Goal: Transaction & Acquisition: Purchase product/service

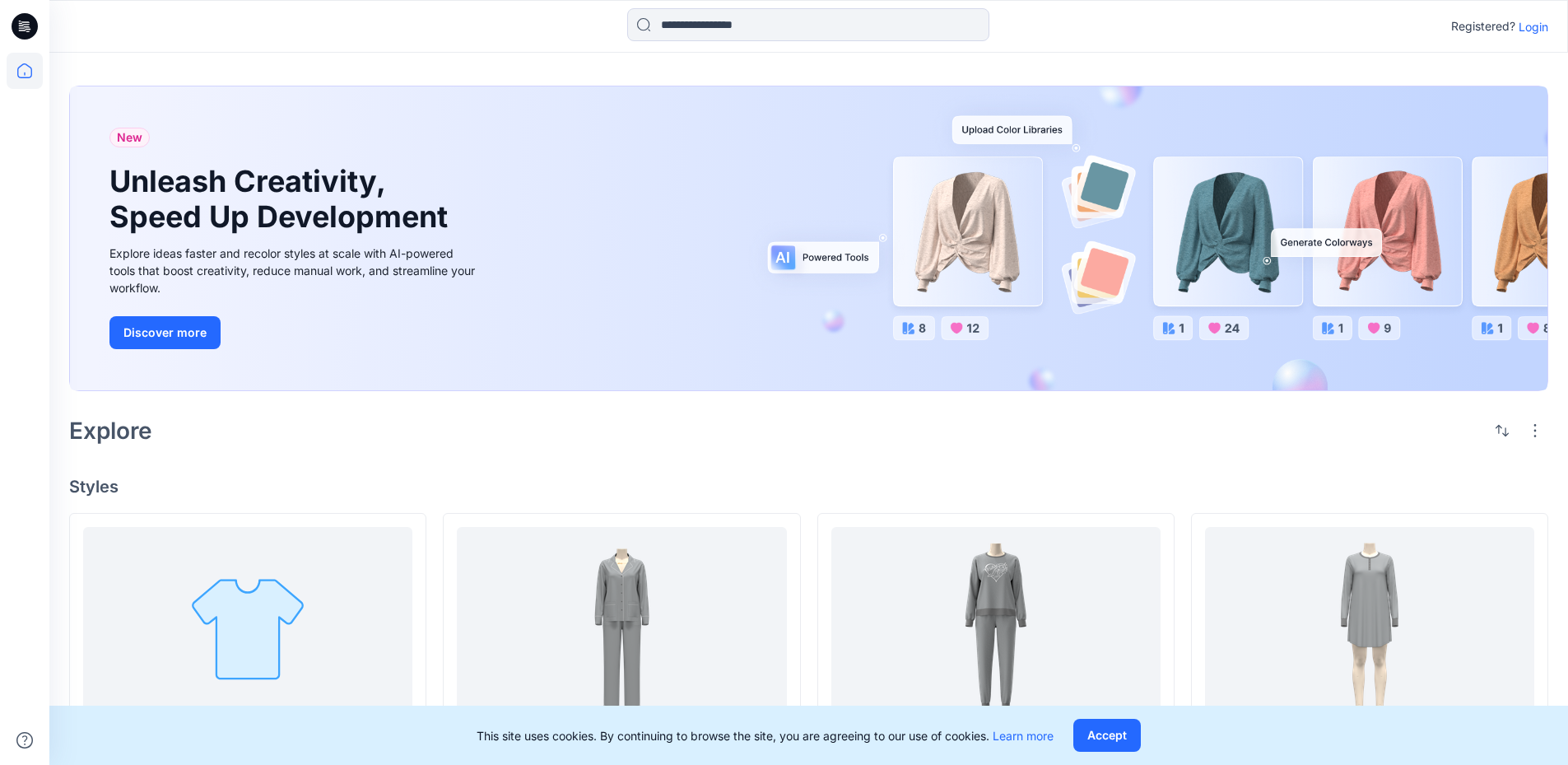
click at [1531, 25] on p "Login" at bounding box center [1533, 27] width 30 height 17
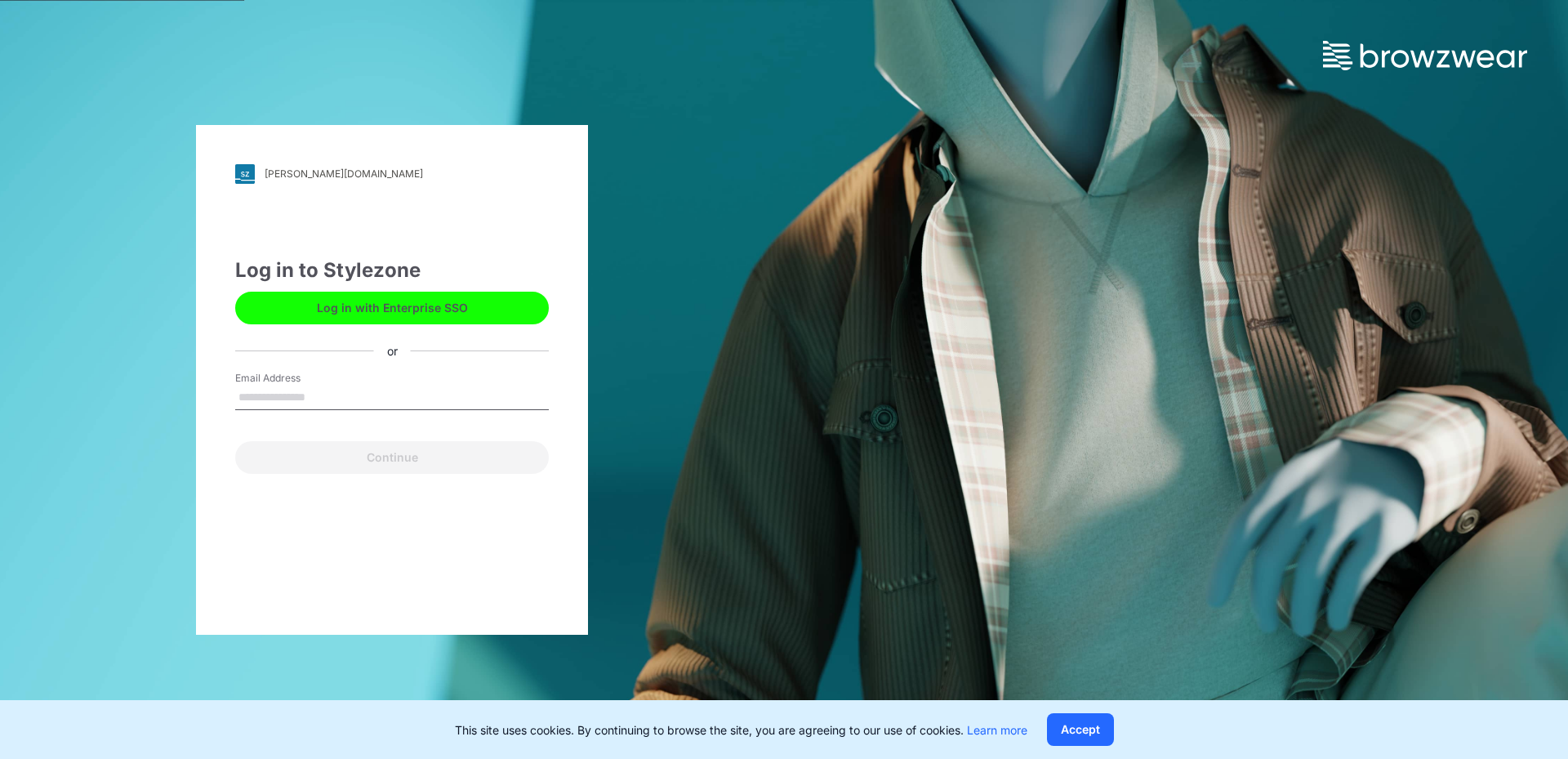
type input "**********"
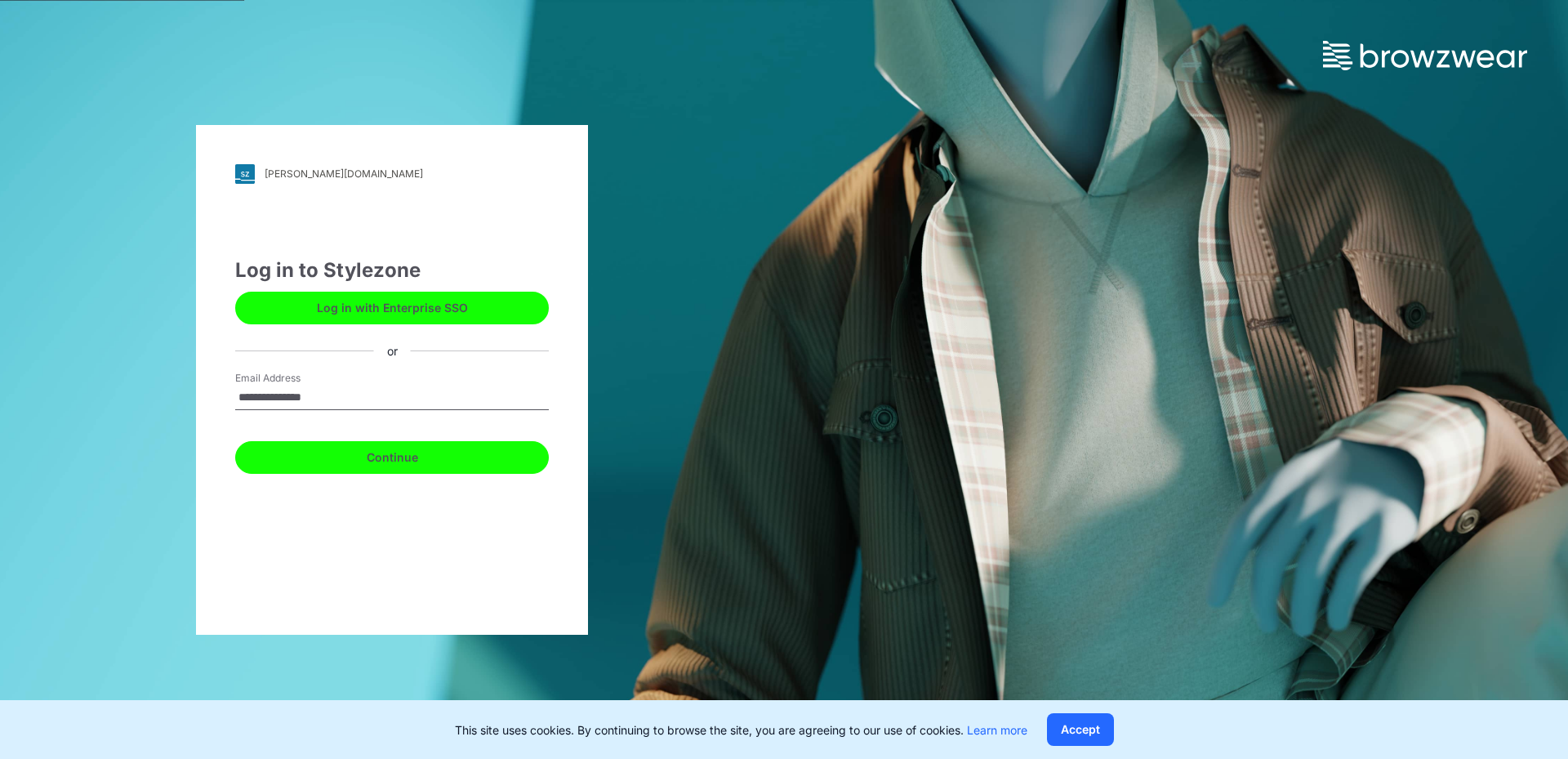
click at [294, 450] on button "Continue" at bounding box center [392, 458] width 313 height 33
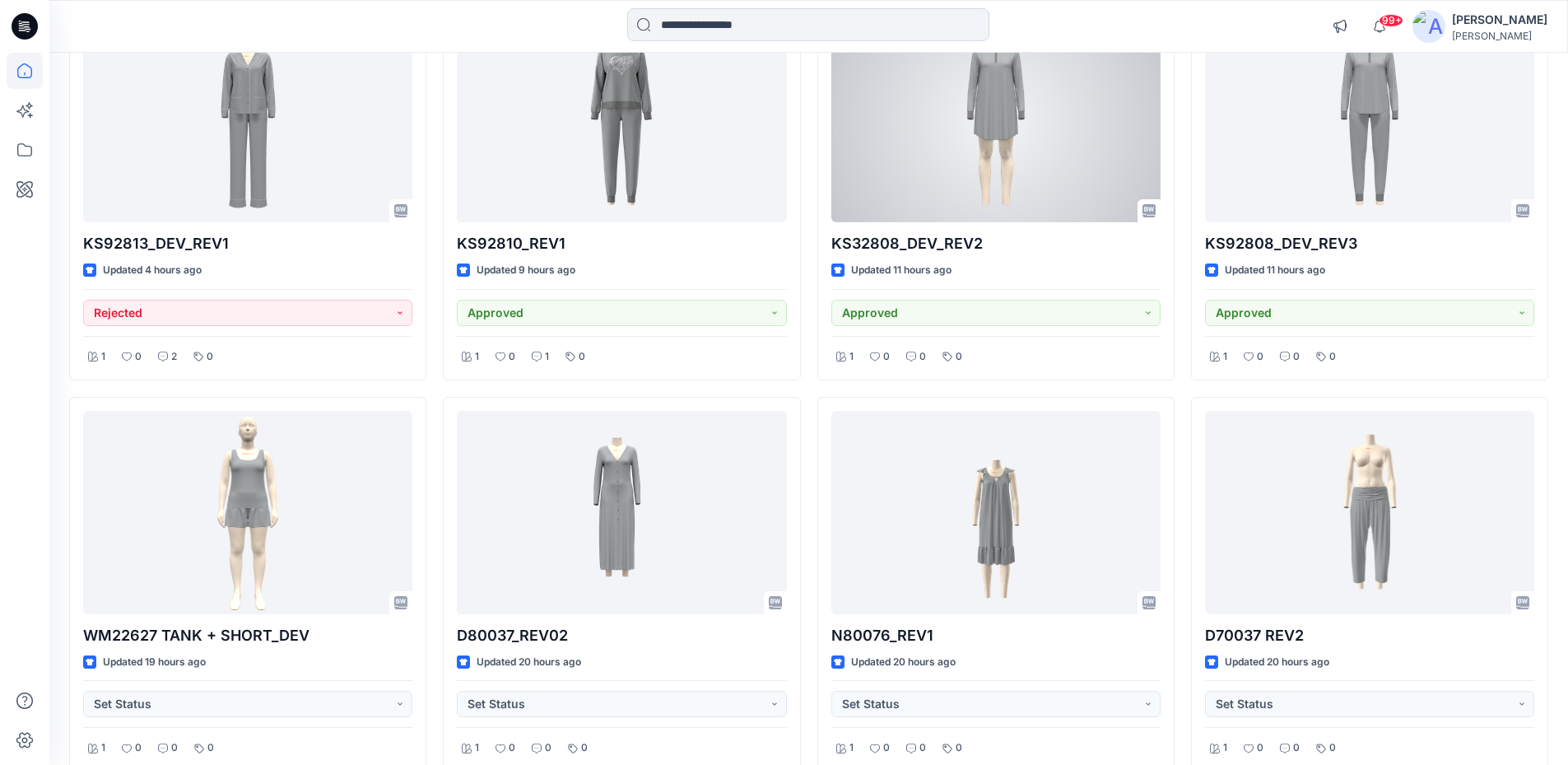
scroll to position [704, 0]
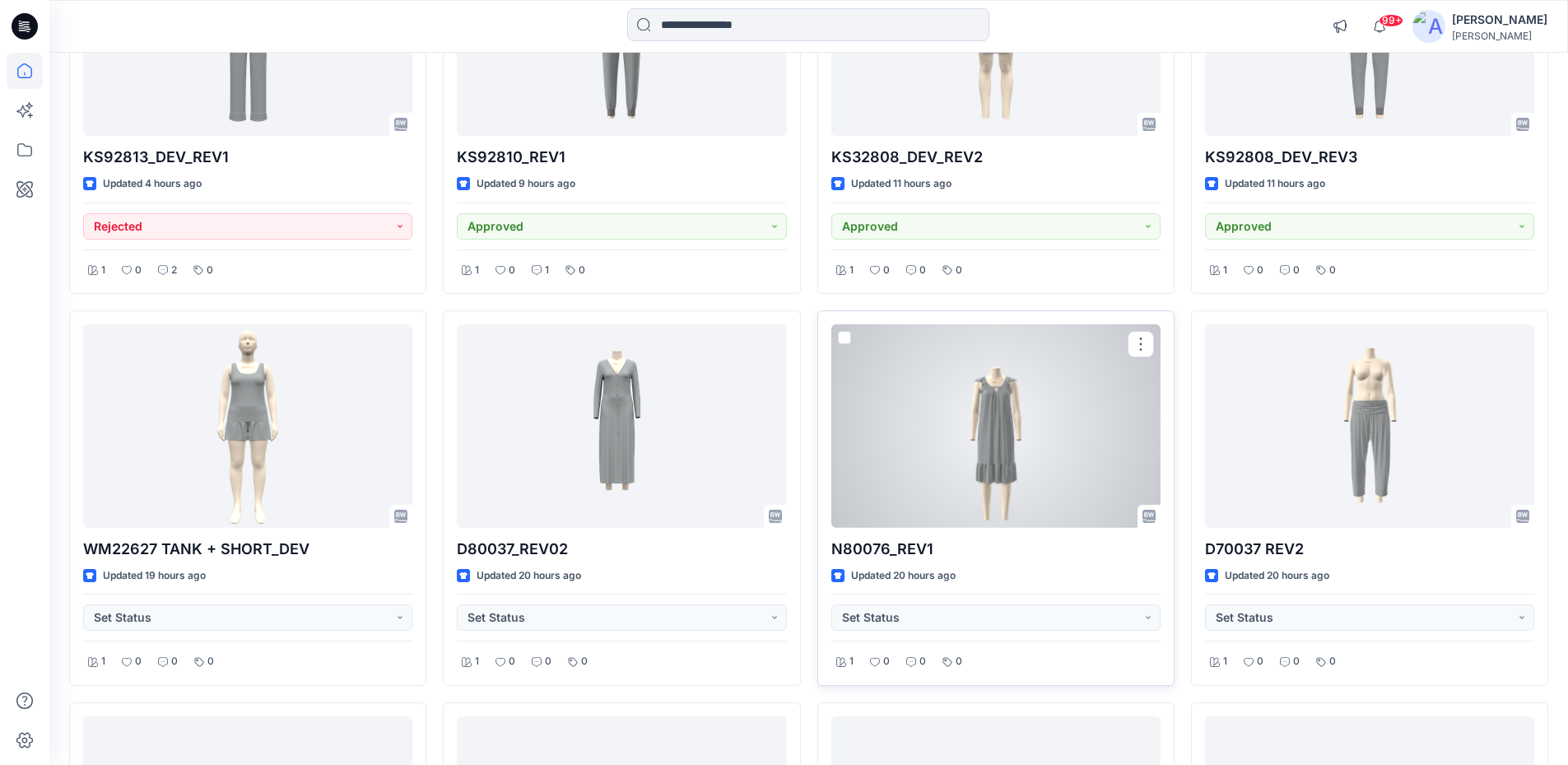
click at [933, 425] on div at bounding box center [996, 426] width 329 height 203
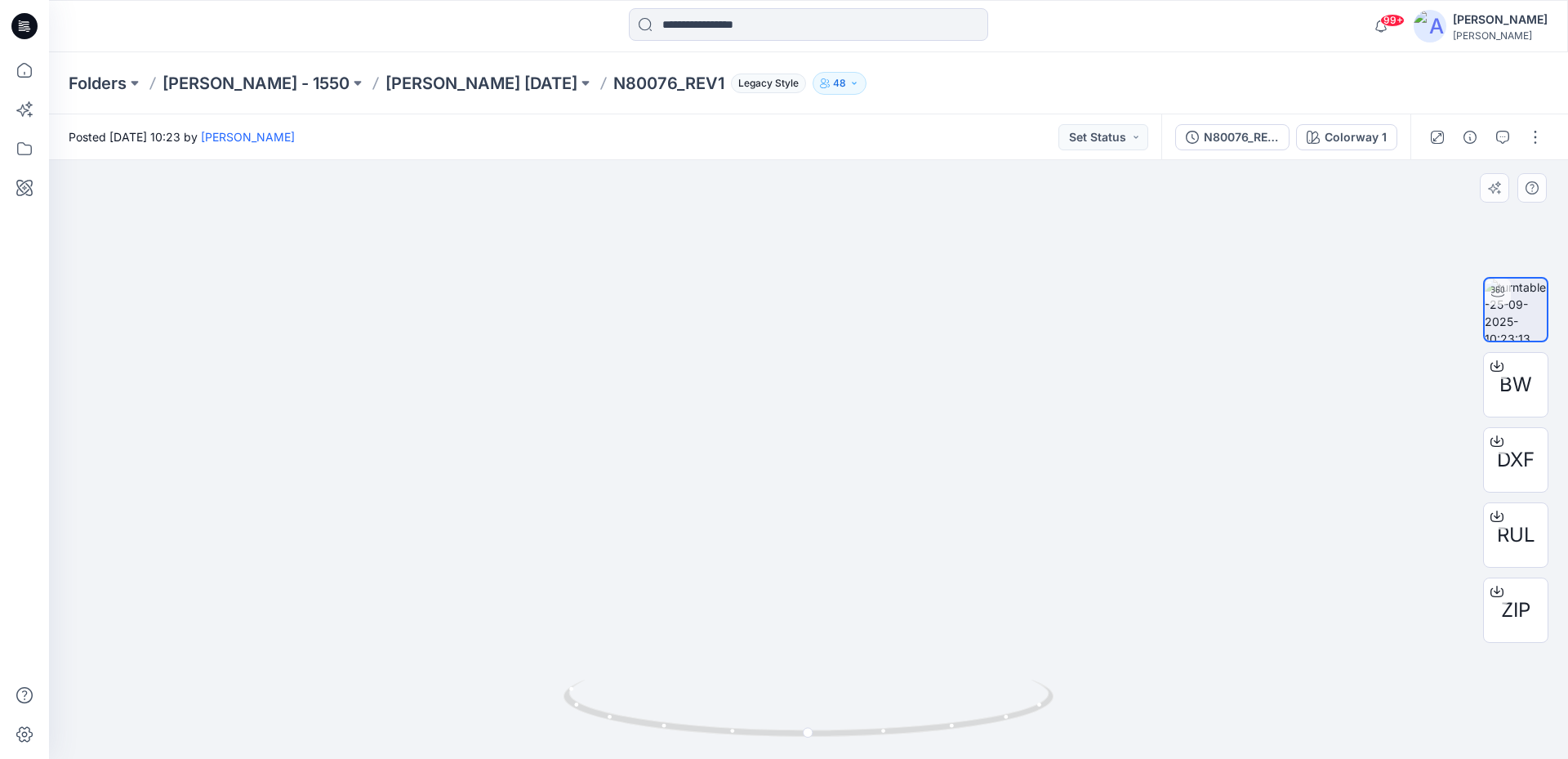
drag, startPoint x: 805, startPoint y: 250, endPoint x: 788, endPoint y: 469, distance: 219.7
click at [788, 469] on img at bounding box center [792, 320] width 1593 height 878
